Goal: Task Accomplishment & Management: Manage account settings

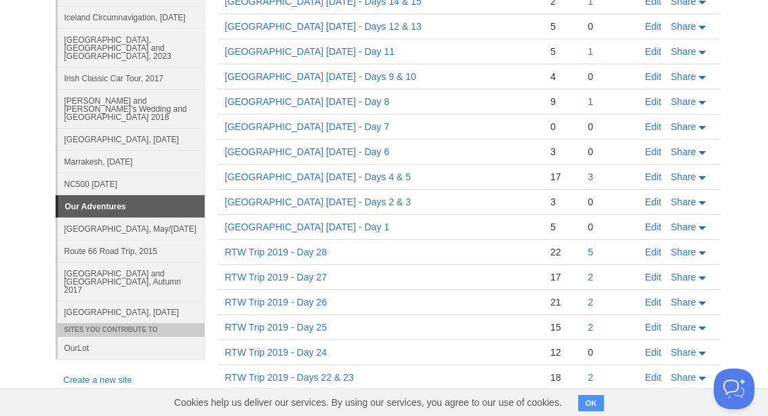
scroll to position [213, 0]
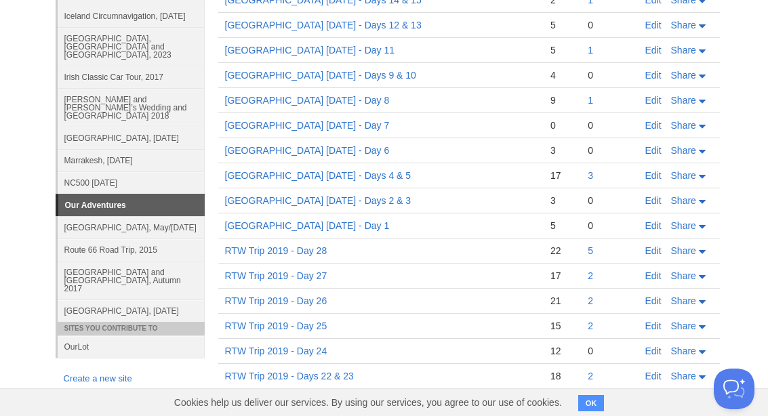
click at [153, 266] on link "[GEOGRAPHIC_DATA] and [GEOGRAPHIC_DATA], Autumn 2017" at bounding box center [131, 280] width 147 height 39
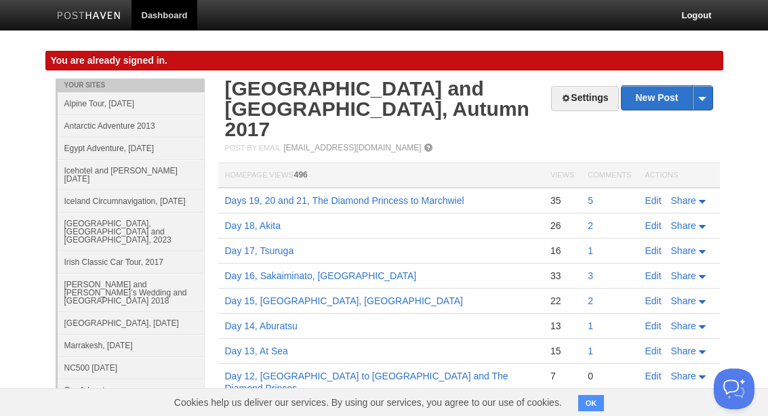
scroll to position [12, 0]
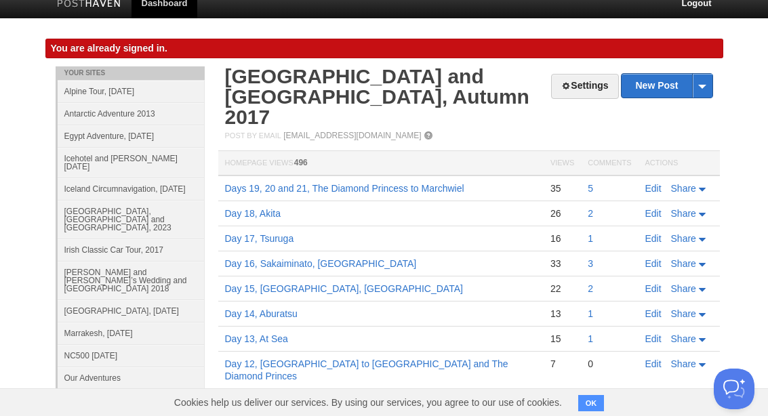
click at [591, 89] on link "Settings" at bounding box center [584, 86] width 67 height 25
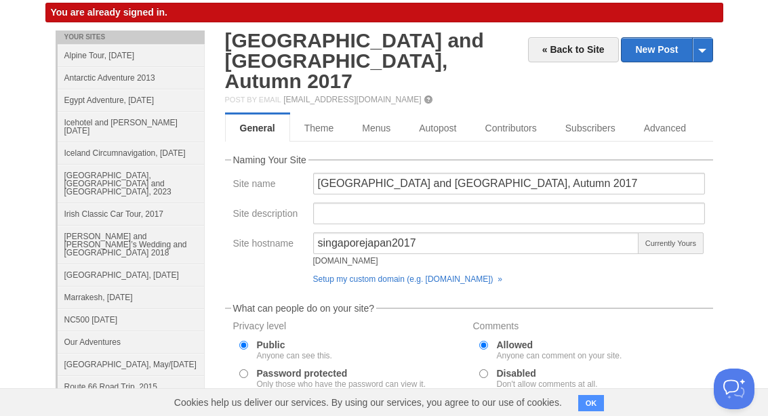
scroll to position [47, 0]
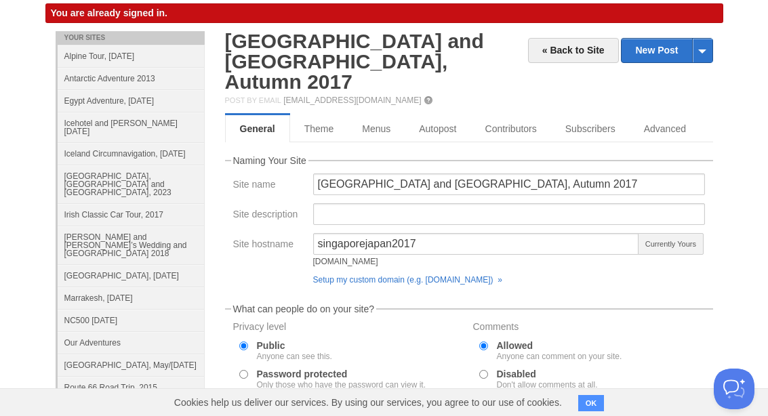
click at [679, 115] on link "Advanced" at bounding box center [665, 128] width 70 height 27
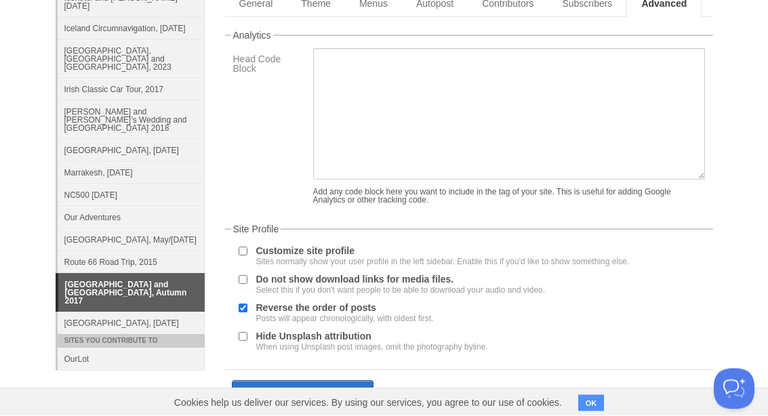
scroll to position [178, 0]
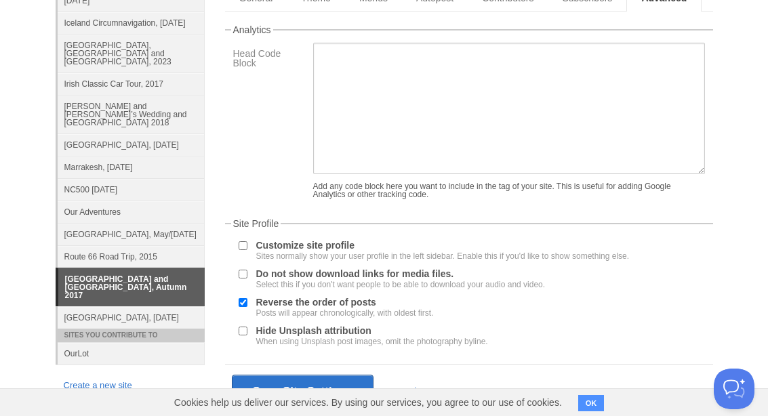
click at [247, 304] on input "Reverse the order of posts Posts will appear chronologically, with oldest first." at bounding box center [243, 302] width 9 height 9
checkbox input "false"
click at [317, 394] on button "Save Site Settings" at bounding box center [303, 392] width 142 height 34
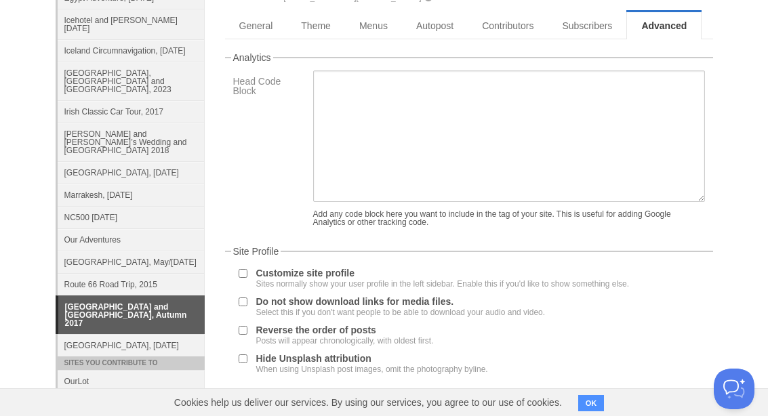
scroll to position [79, 0]
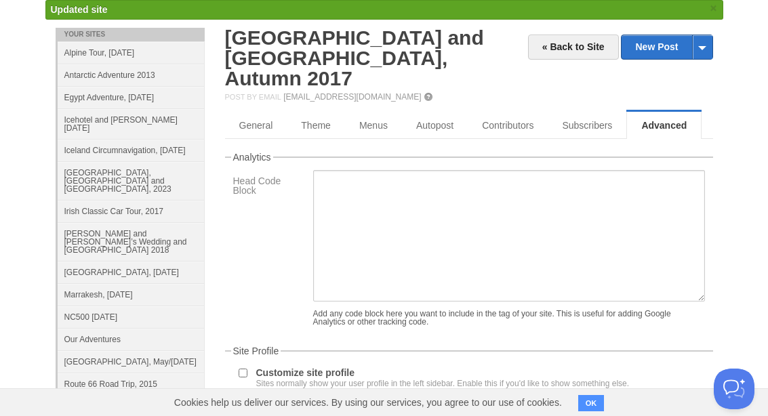
click at [575, 49] on link "« Back to Site" at bounding box center [573, 47] width 91 height 25
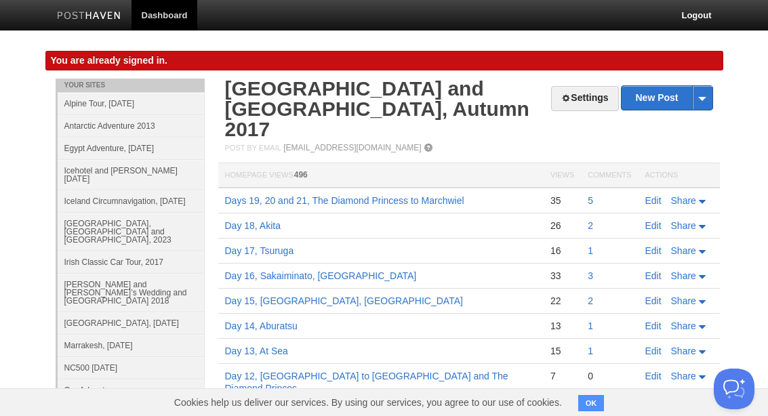
click at [583, 95] on link "Settings" at bounding box center [584, 98] width 67 height 25
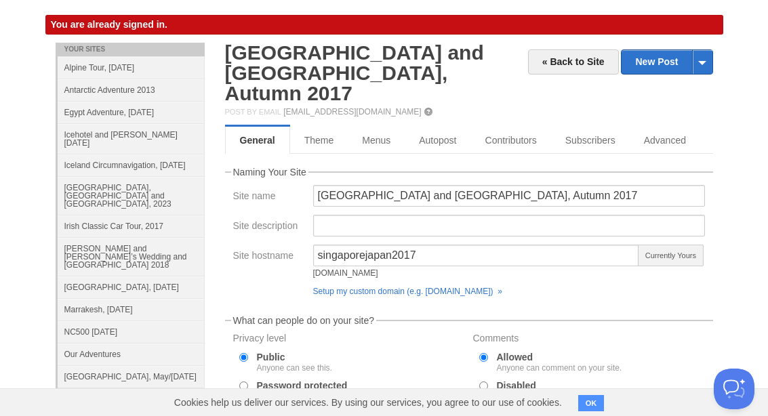
scroll to position [5, 0]
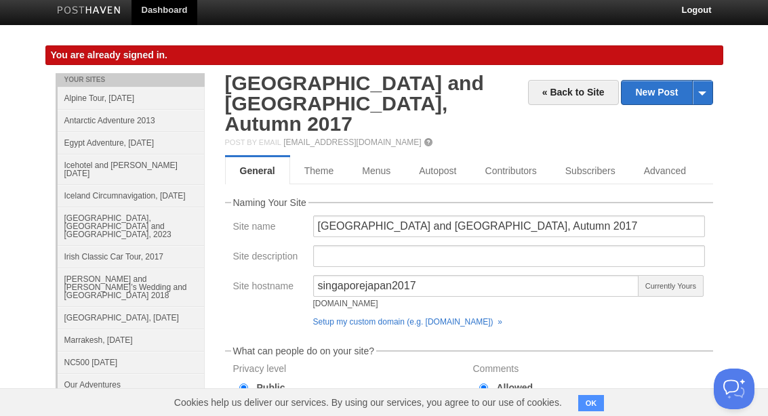
click at [681, 157] on link "Advanced" at bounding box center [665, 170] width 70 height 27
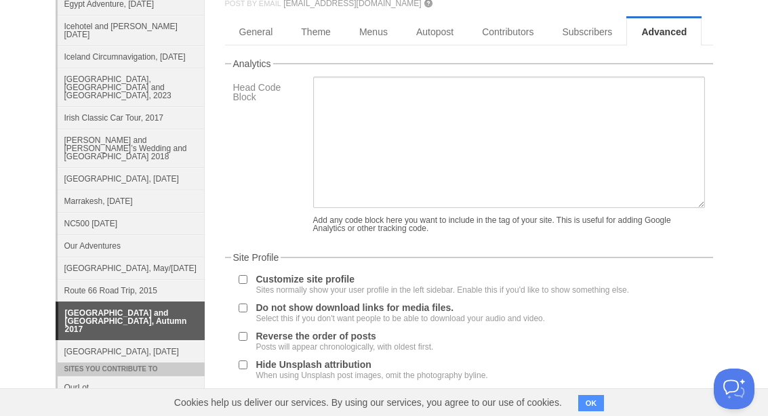
scroll to position [178, 0]
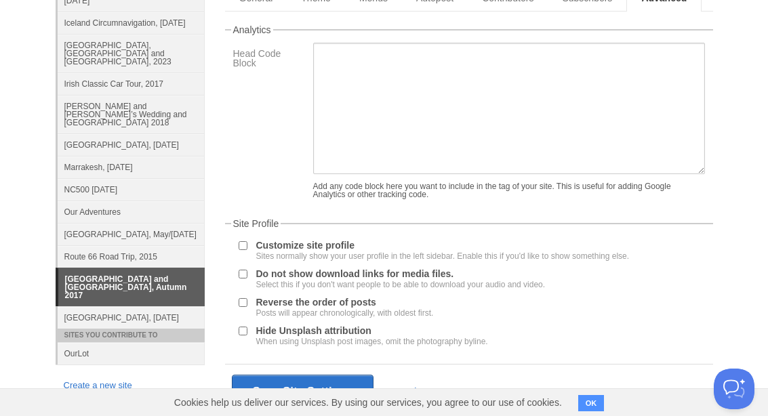
click at [252, 298] on div "Reverse the order of posts Posts will appear chronologically, with oldest first." at bounding box center [469, 307] width 474 height 23
click at [248, 300] on div at bounding box center [243, 302] width 14 height 13
click at [244, 305] on input "Reverse the order of posts Posts will appear chronologically, with oldest first." at bounding box center [243, 302] width 9 height 9
checkbox input "true"
click at [317, 395] on button "Save Site Settings" at bounding box center [303, 392] width 142 height 34
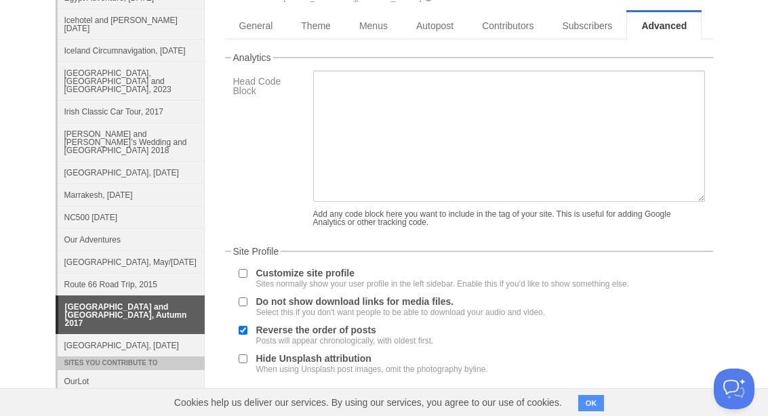
scroll to position [79, 0]
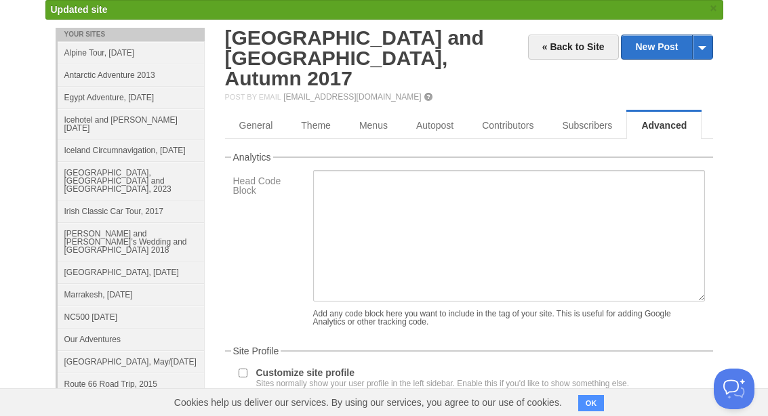
click at [580, 47] on link "« Back to Site" at bounding box center [573, 47] width 91 height 25
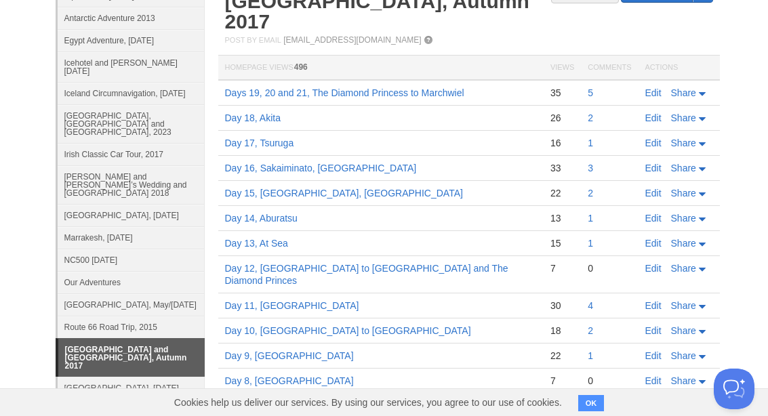
scroll to position [184, 0]
